Goal: Check status

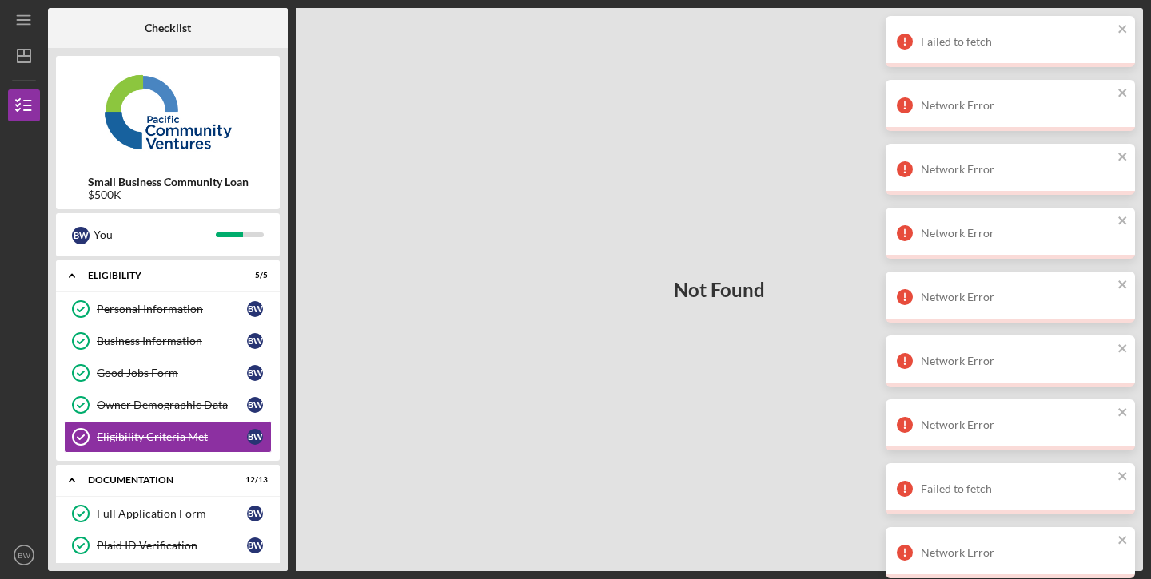
click at [28, 18] on icon "Icon/Menu" at bounding box center [24, 20] width 36 height 36
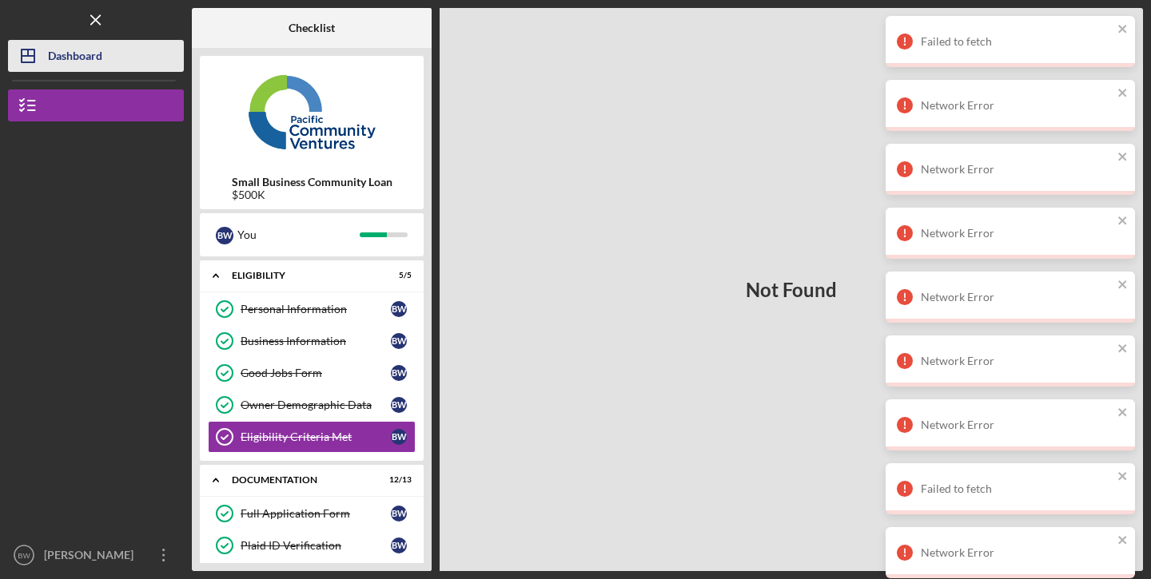
click at [58, 54] on div "Dashboard" at bounding box center [75, 58] width 54 height 36
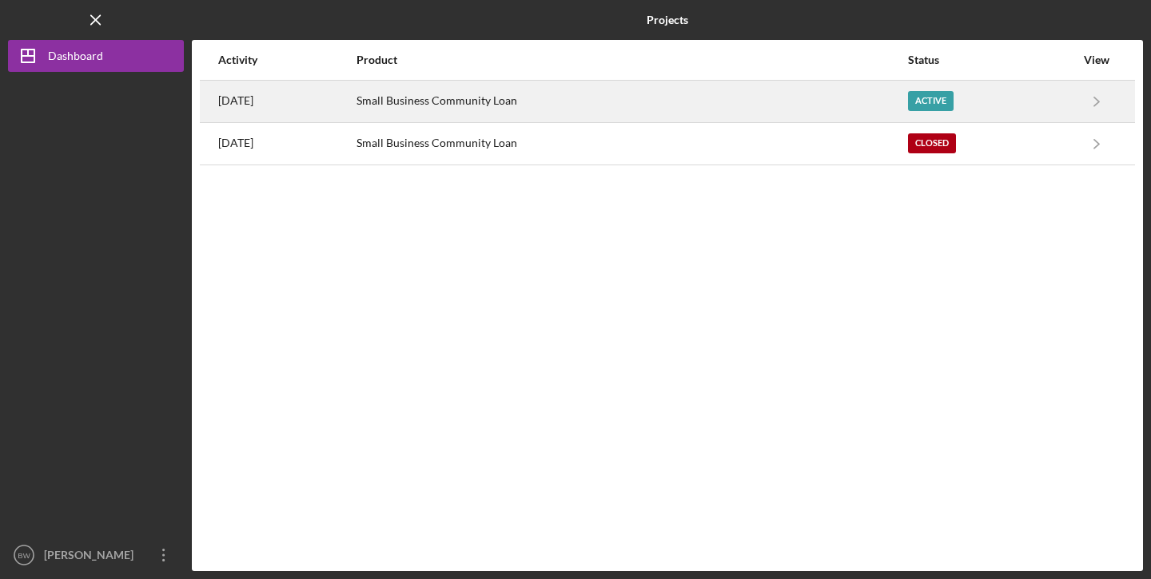
click at [511, 102] on div "Small Business Community Loan" at bounding box center [631, 102] width 550 height 40
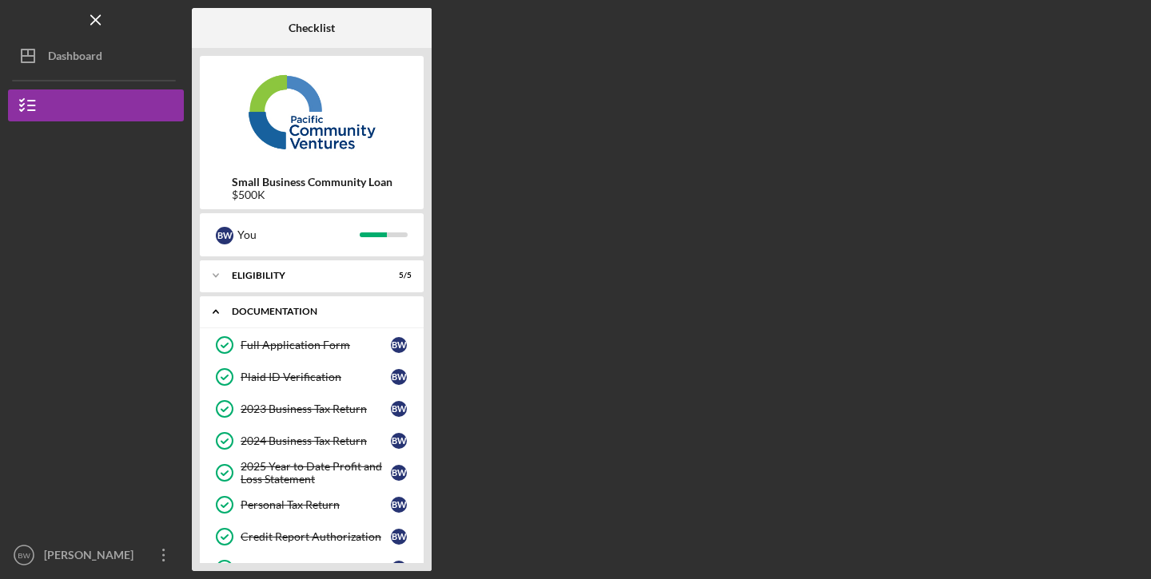
scroll to position [269, 0]
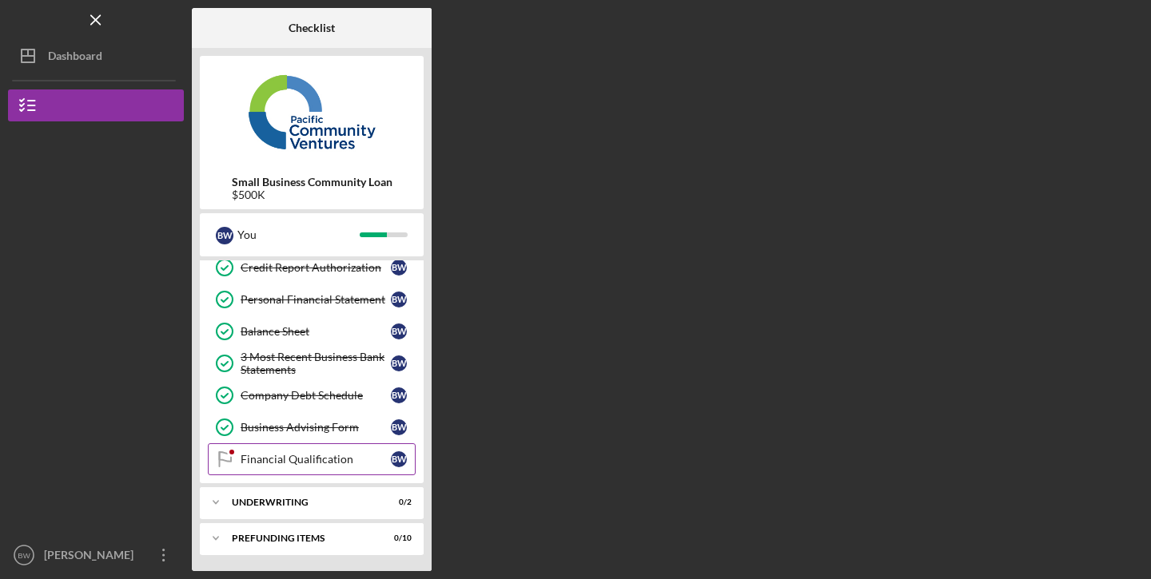
click at [316, 474] on link "Financial Qualification Financial Qualification B W" at bounding box center [312, 460] width 208 height 32
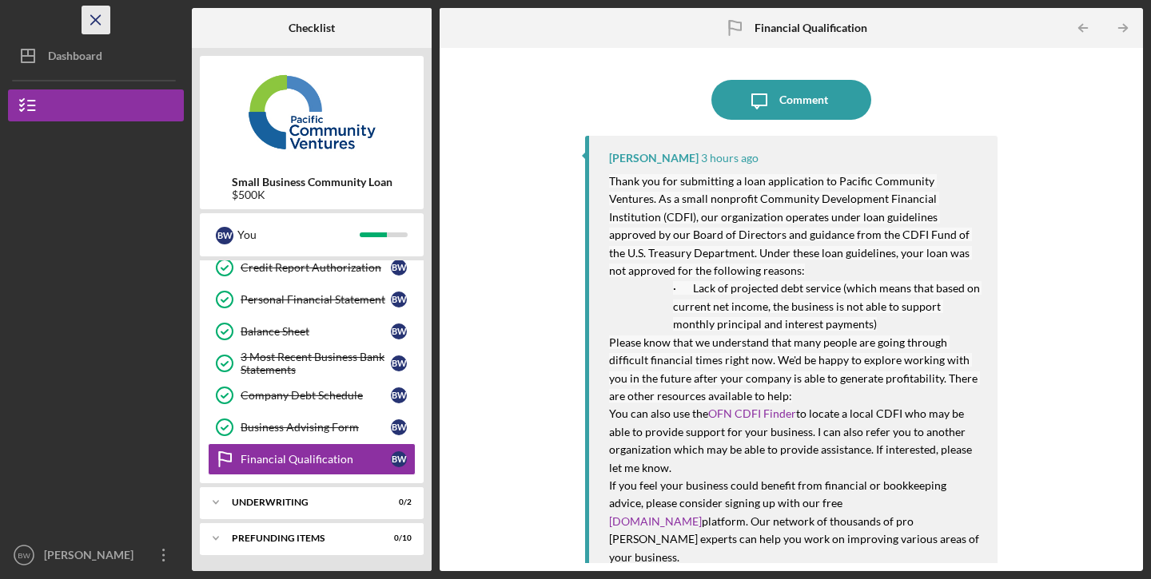
click at [98, 19] on icon "Icon/Menu Close" at bounding box center [96, 20] width 36 height 36
